Goal: Information Seeking & Learning: Learn about a topic

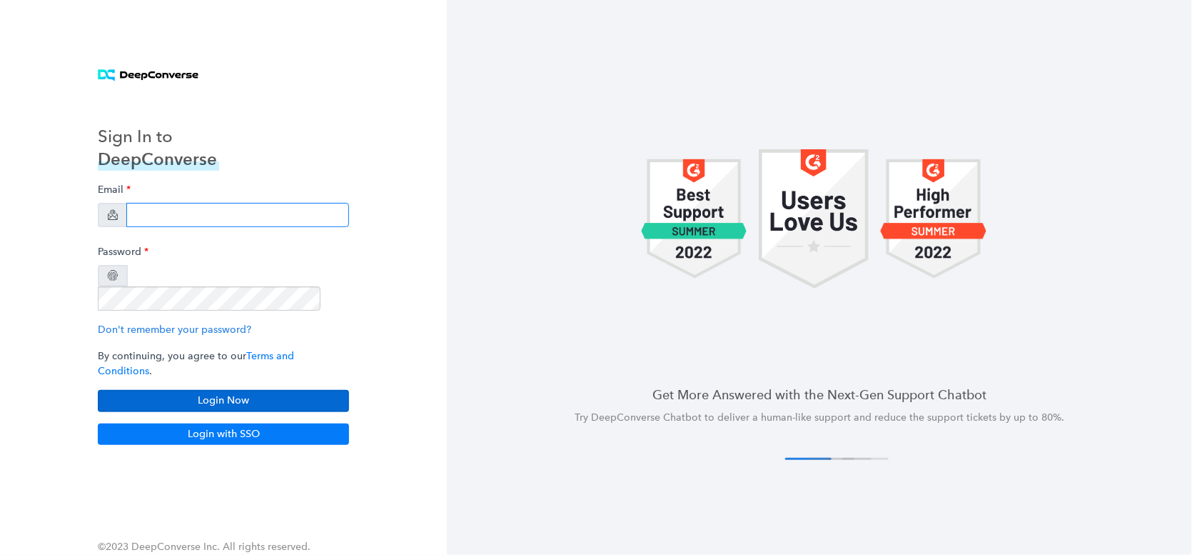
type input "halie.seegmiller@familysearch.org"
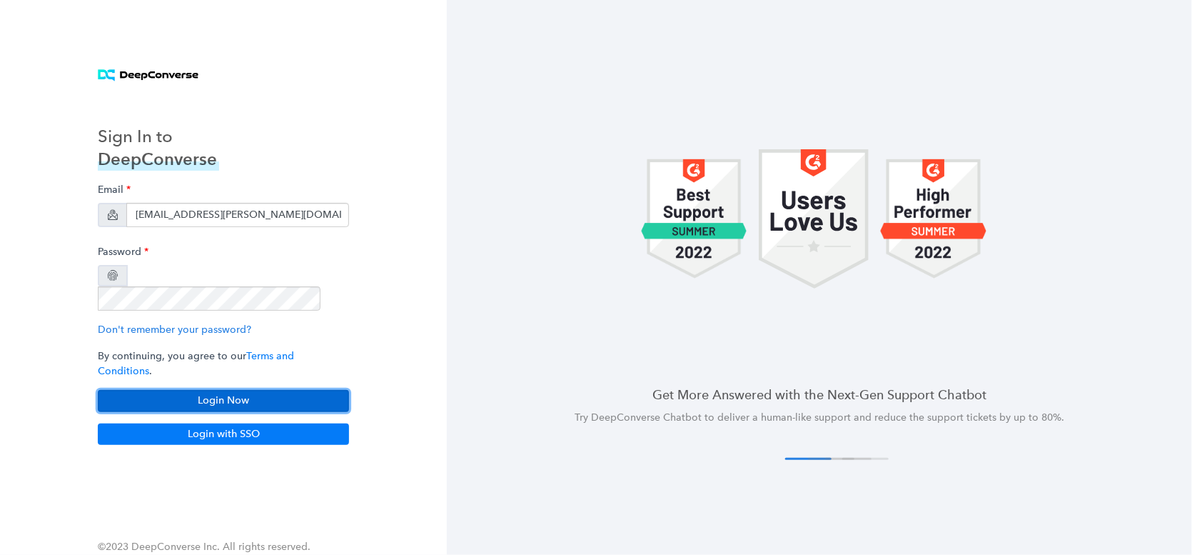
click at [224, 390] on button "Login Now" at bounding box center [223, 400] width 251 height 21
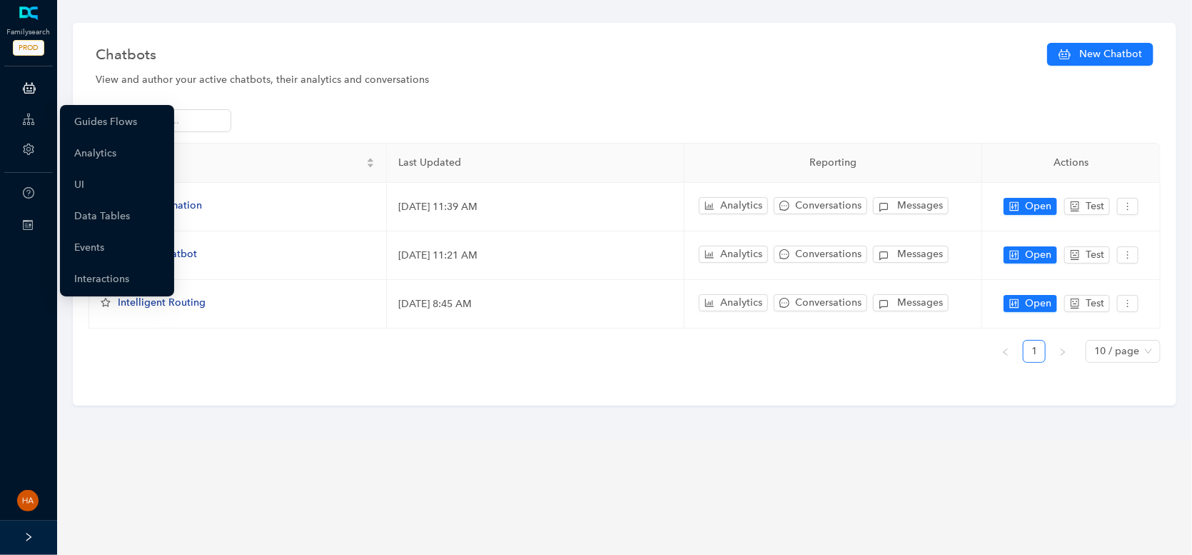
click at [30, 117] on icon at bounding box center [28, 119] width 11 height 29
click at [75, 129] on link "Guides Flows" at bounding box center [105, 122] width 63 height 29
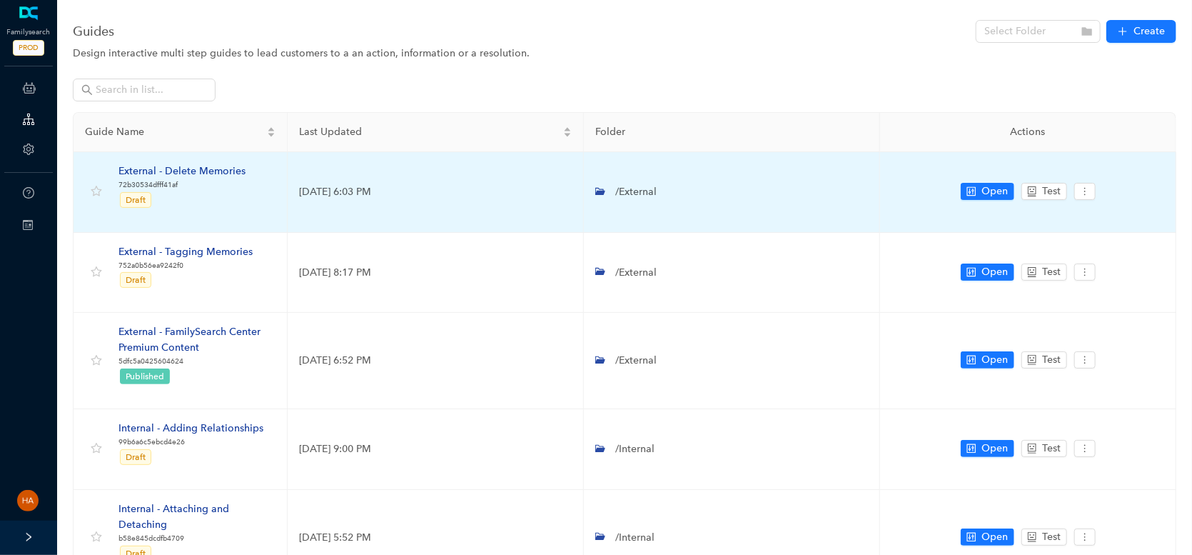
click at [153, 171] on div "External - Delete Memories" at bounding box center [181, 171] width 127 height 16
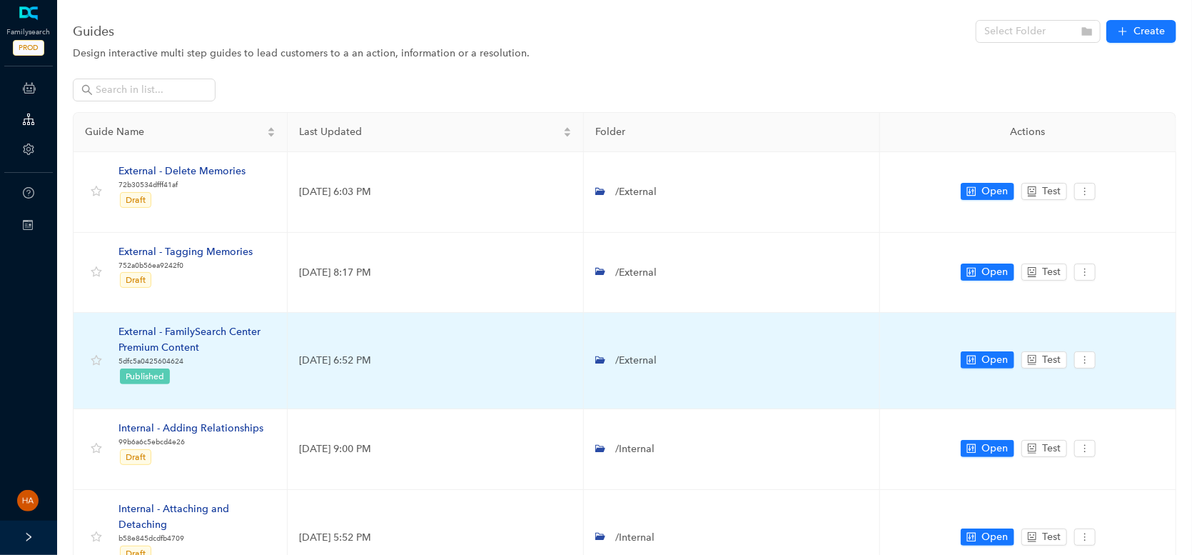
click at [171, 328] on div "External - FamilySearch Center Premium Content" at bounding box center [196, 339] width 157 height 31
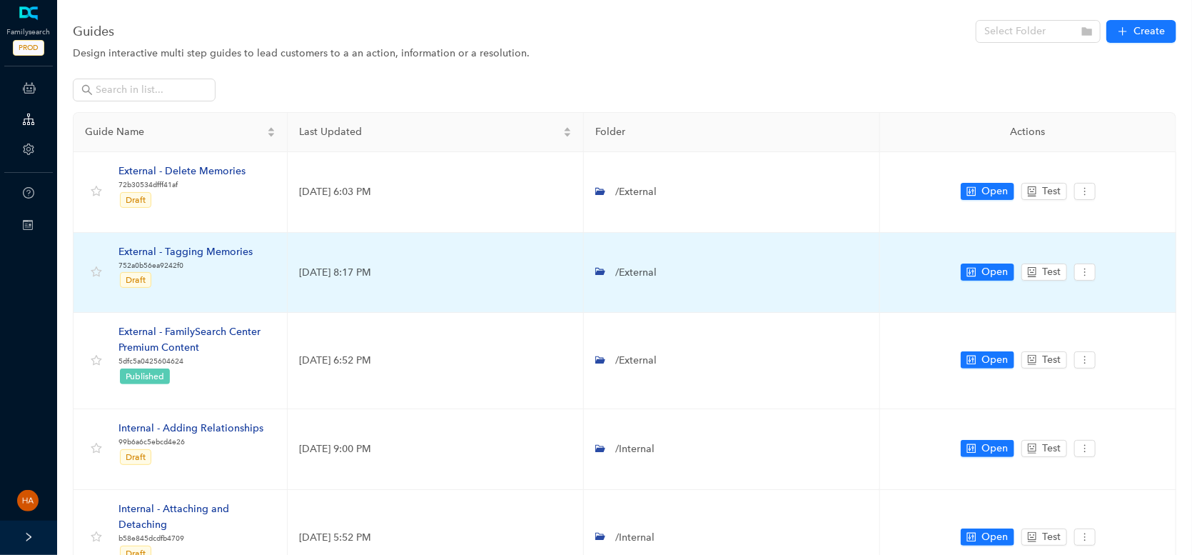
click at [184, 253] on div "External - Tagging Memories" at bounding box center [185, 252] width 134 height 16
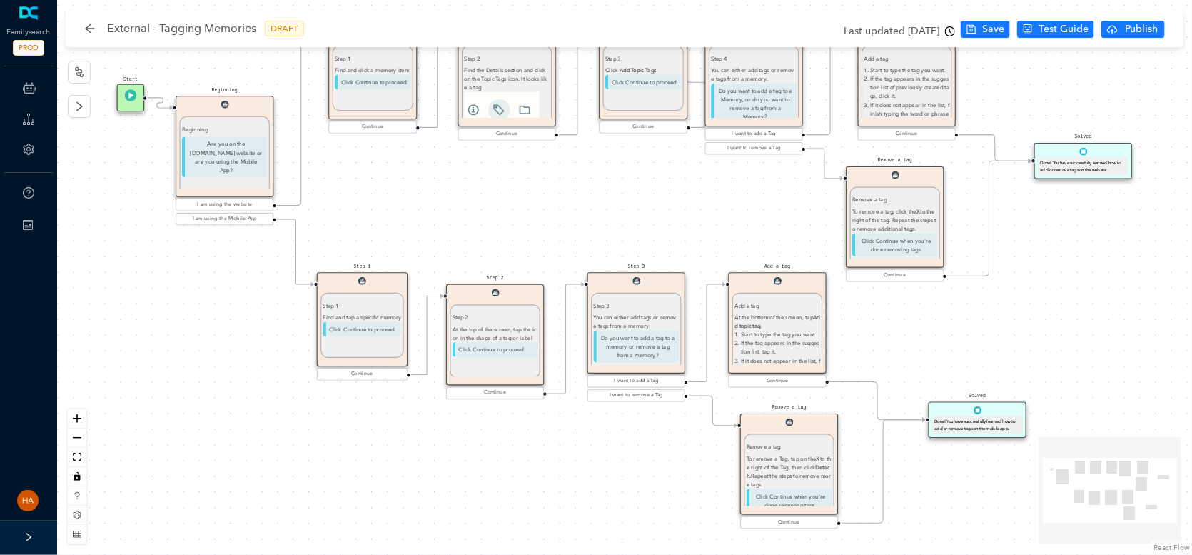
click at [1056, 253] on div "Start Beginning Beginning Are you on the FamilySearch.org website or are you us…" at bounding box center [624, 277] width 1135 height 555
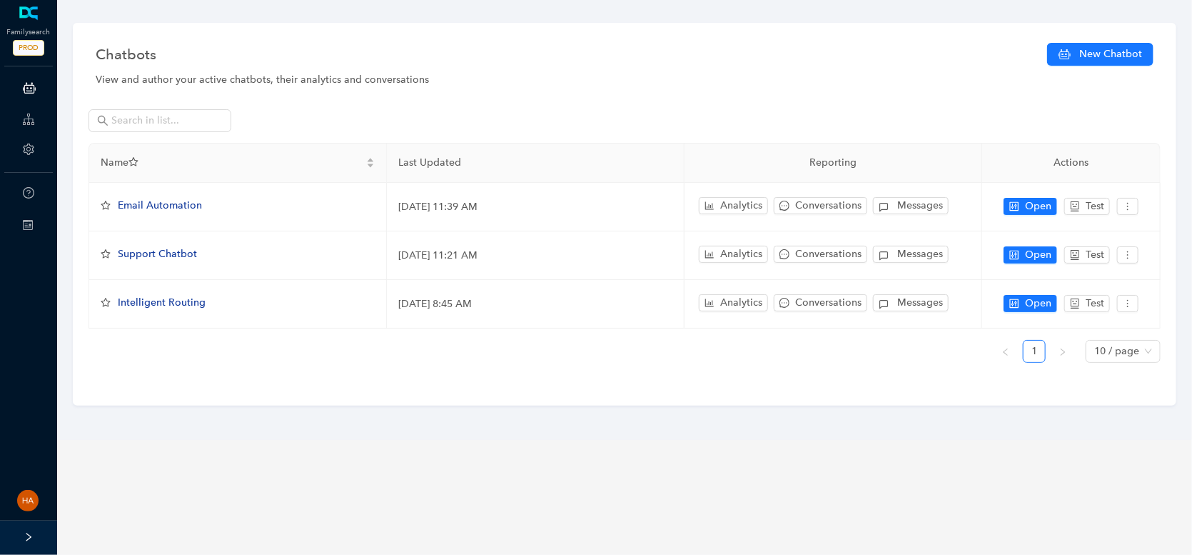
click at [32, 123] on icon at bounding box center [28, 119] width 11 height 29
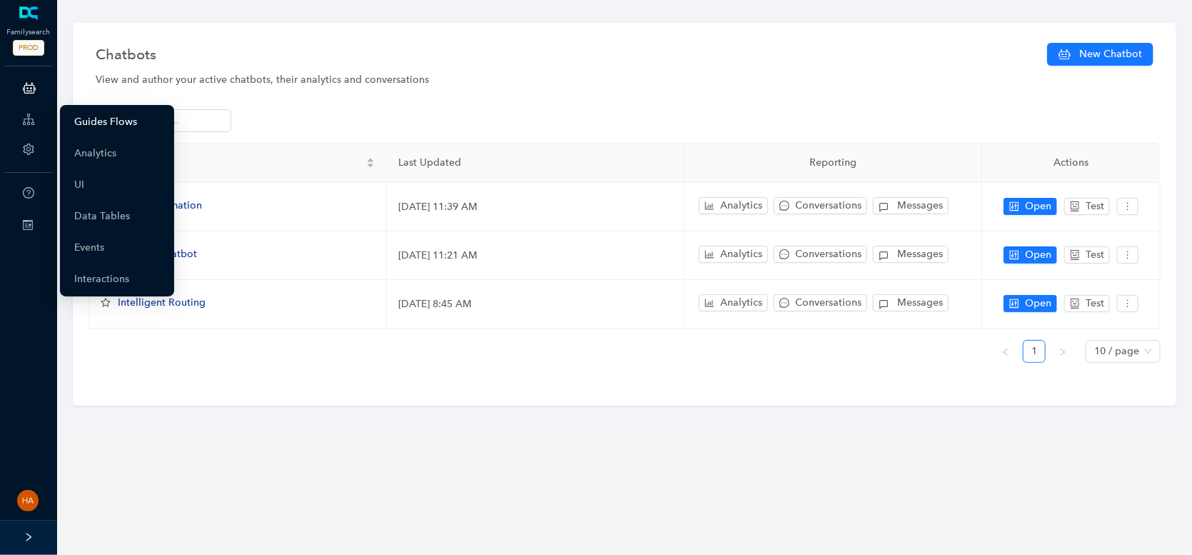
click at [95, 113] on link "Guides Flows" at bounding box center [105, 122] width 63 height 29
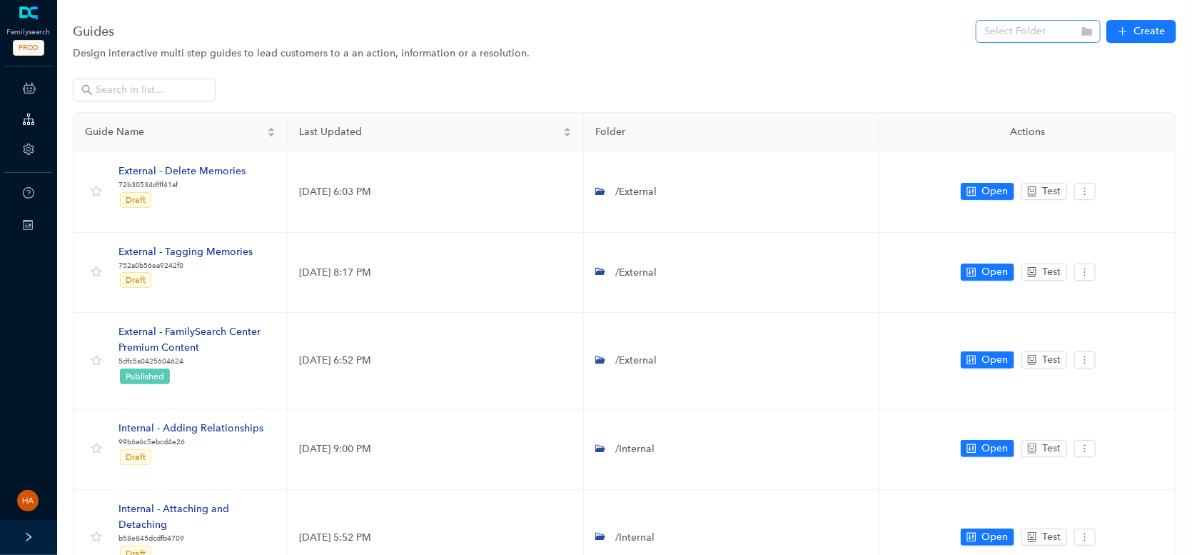
click at [1029, 36] on input "search" at bounding box center [1033, 31] width 99 height 21
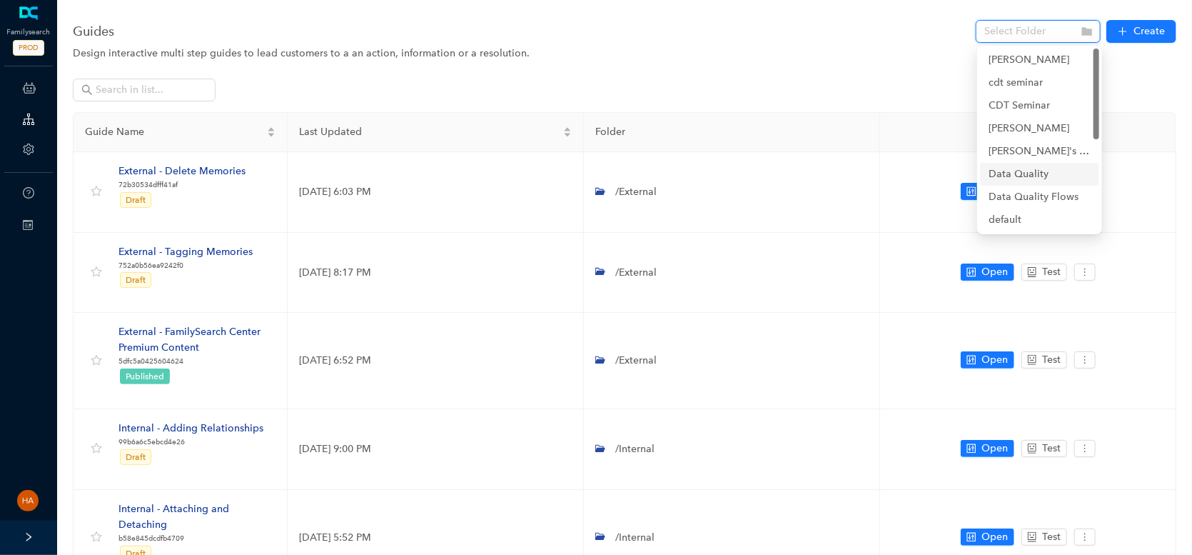
click at [1036, 168] on div "Data Quality" at bounding box center [1040, 174] width 102 height 16
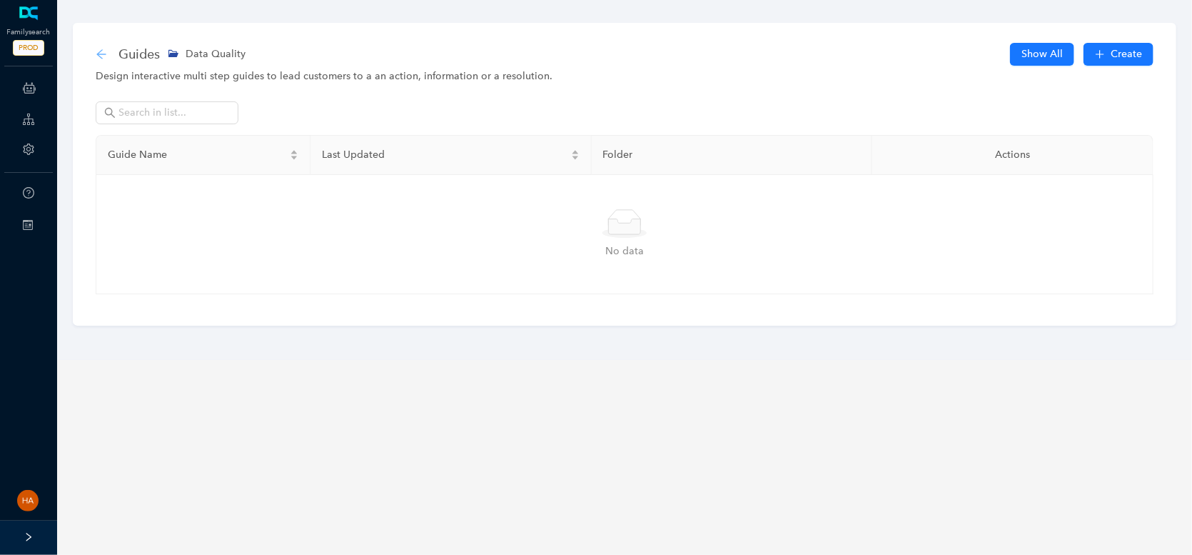
click at [97, 59] on div "Guides Data Quality Show All Create Design interactive multi step guides to lea…" at bounding box center [624, 174] width 1103 height 303
click at [99, 59] on icon "arrow-left" at bounding box center [101, 54] width 11 height 11
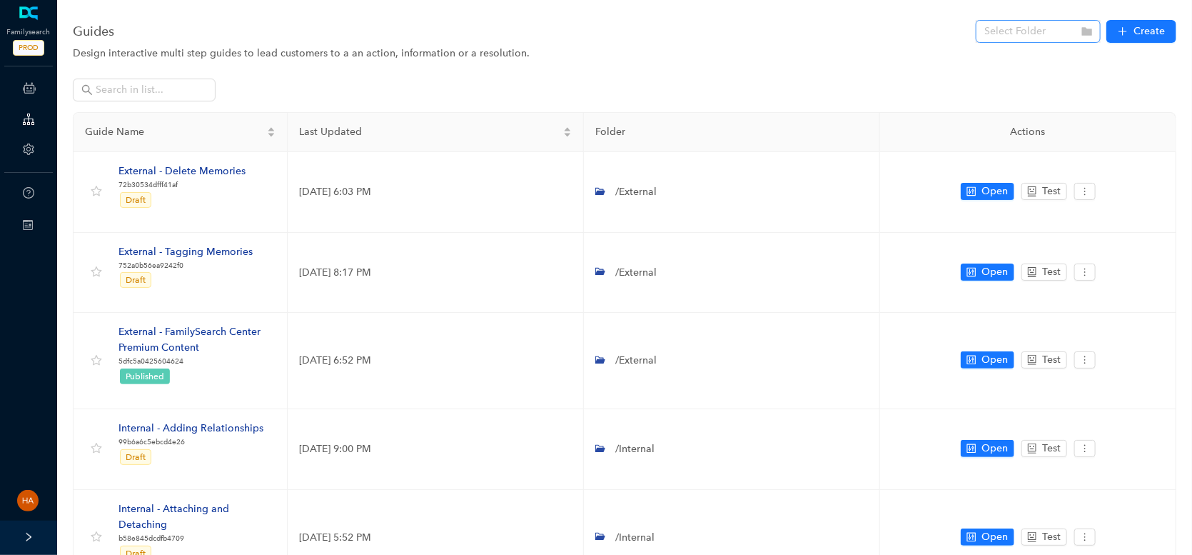
click at [1040, 30] on input "search" at bounding box center [1033, 31] width 99 height 21
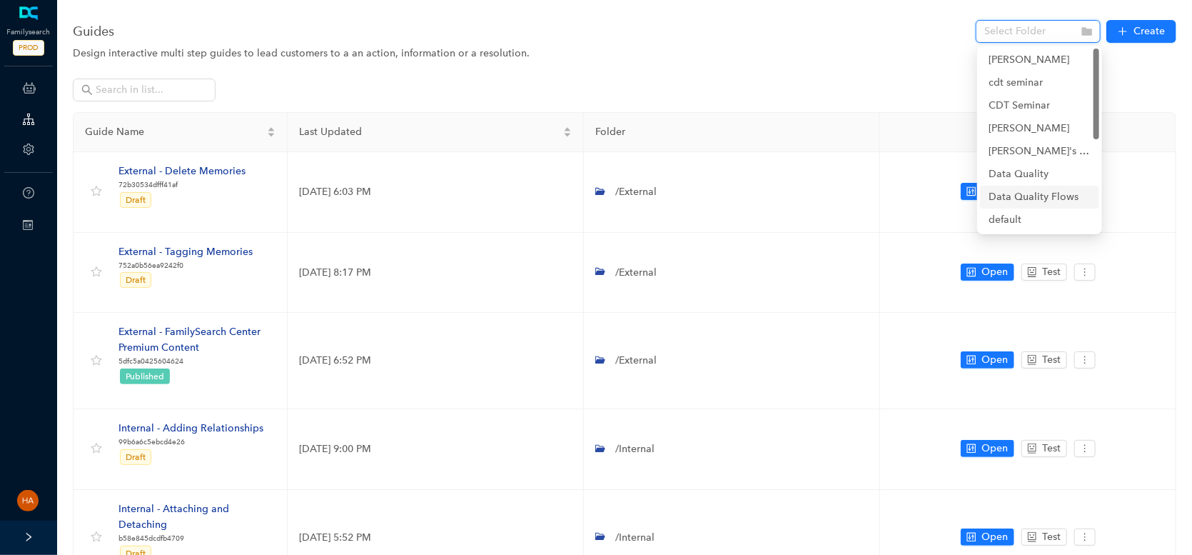
click at [1055, 196] on div "Data Quality Flows" at bounding box center [1040, 197] width 102 height 16
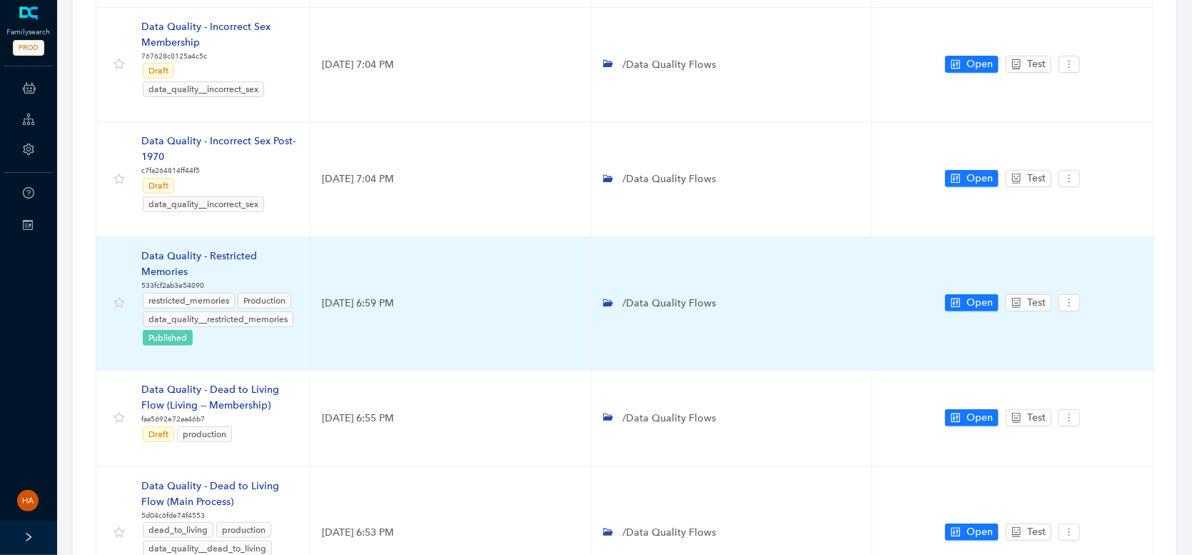
scroll to position [428, 0]
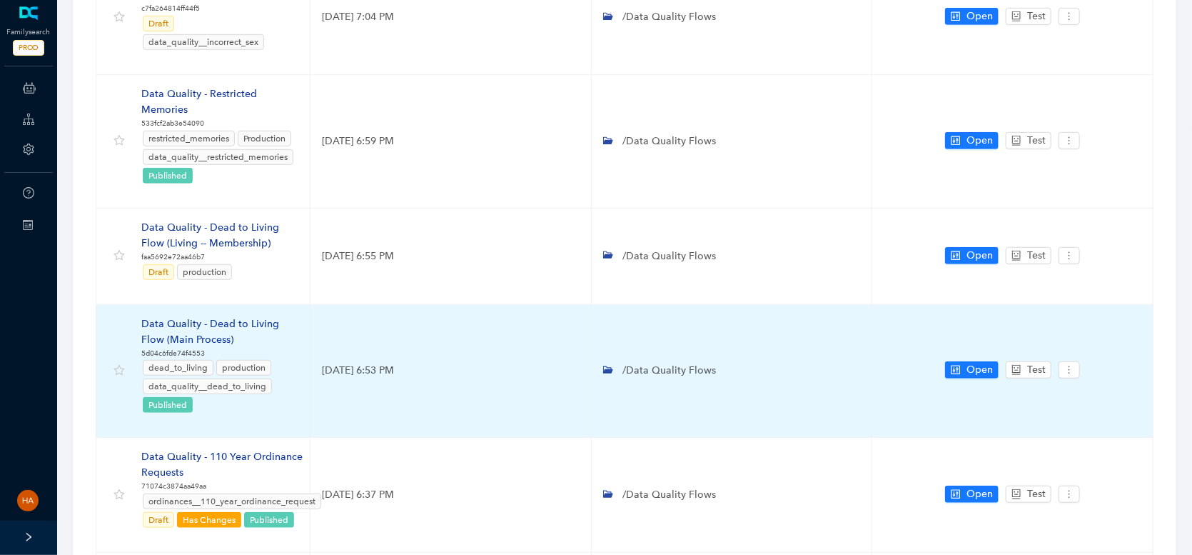
click at [216, 316] on div "Data Quality - Dead to Living Flow (Main Process)" at bounding box center [219, 331] width 157 height 31
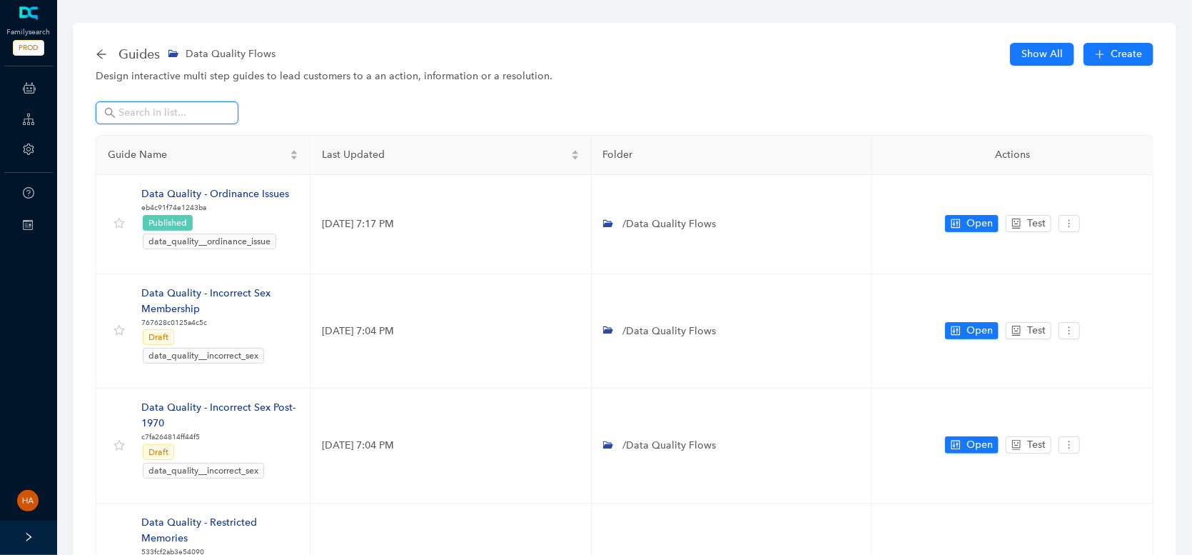
click at [173, 119] on input "text" at bounding box center [168, 113] width 100 height 16
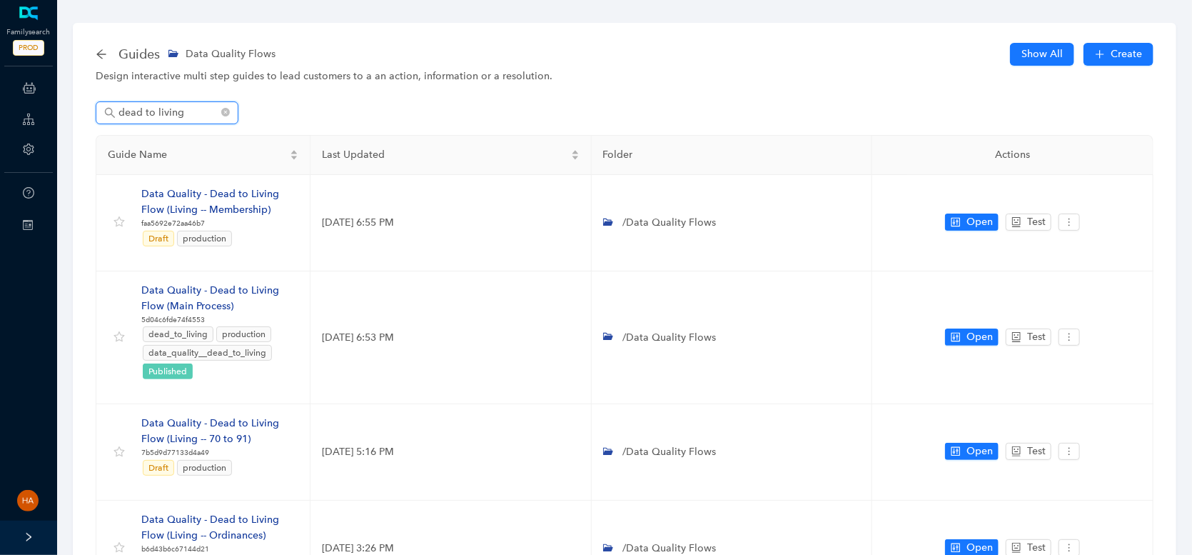
click at [186, 113] on input "dead to living" at bounding box center [168, 113] width 100 height 16
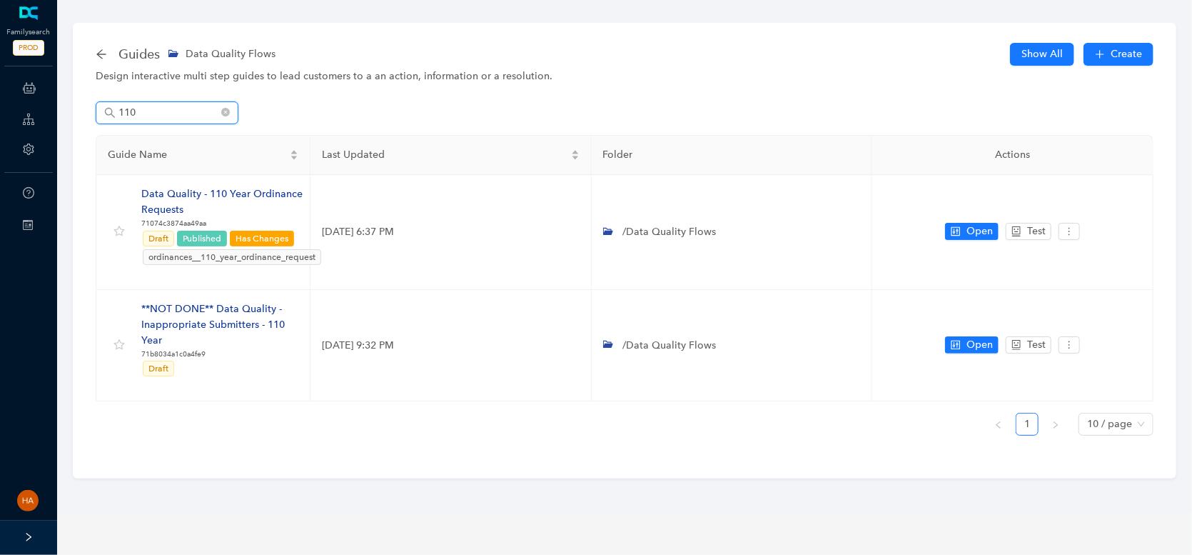
type input "110"
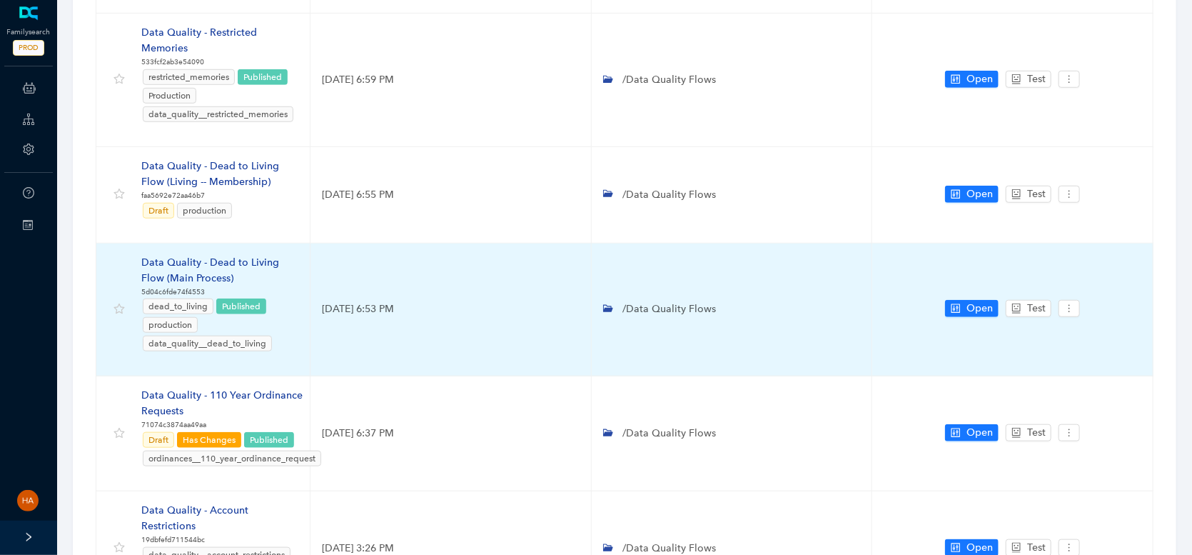
scroll to position [500, 0]
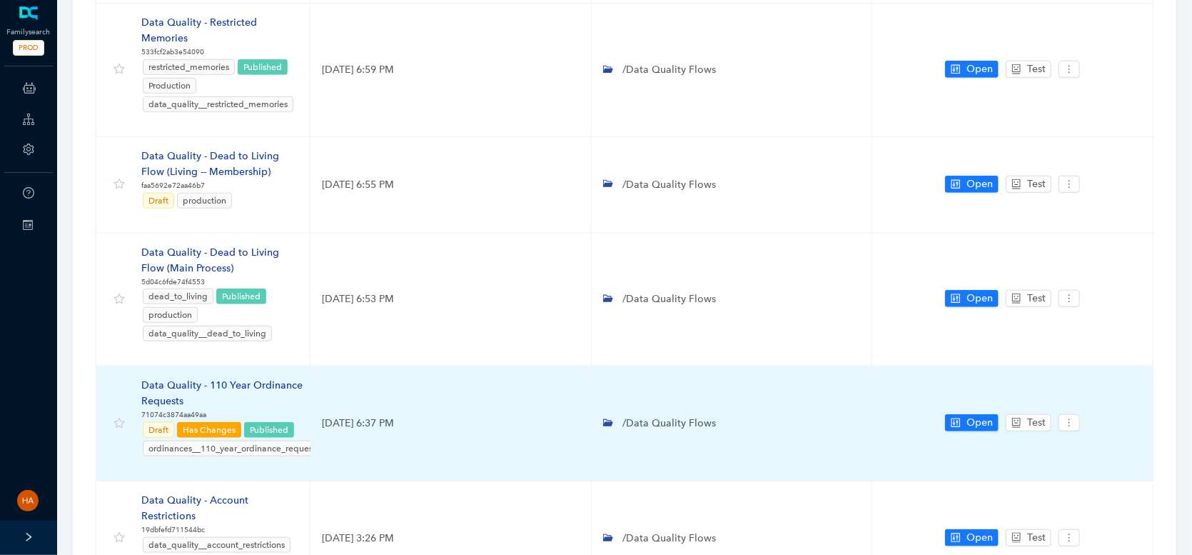
click at [226, 378] on div "Data Quality - 110 Year Ordinance Requests" at bounding box center [231, 393] width 181 height 31
